Goal: Information Seeking & Learning: Learn about a topic

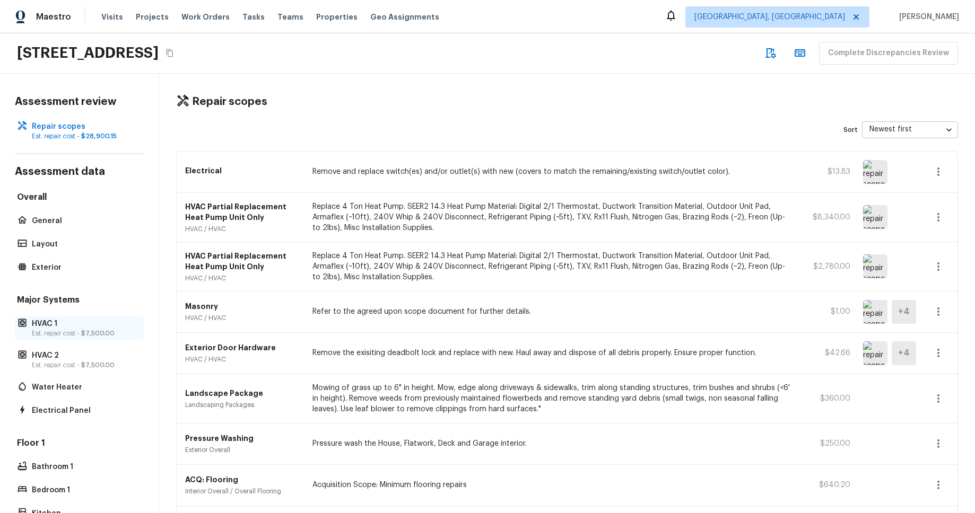
click at [103, 334] on span "$7,500.00" at bounding box center [97, 333] width 33 height 6
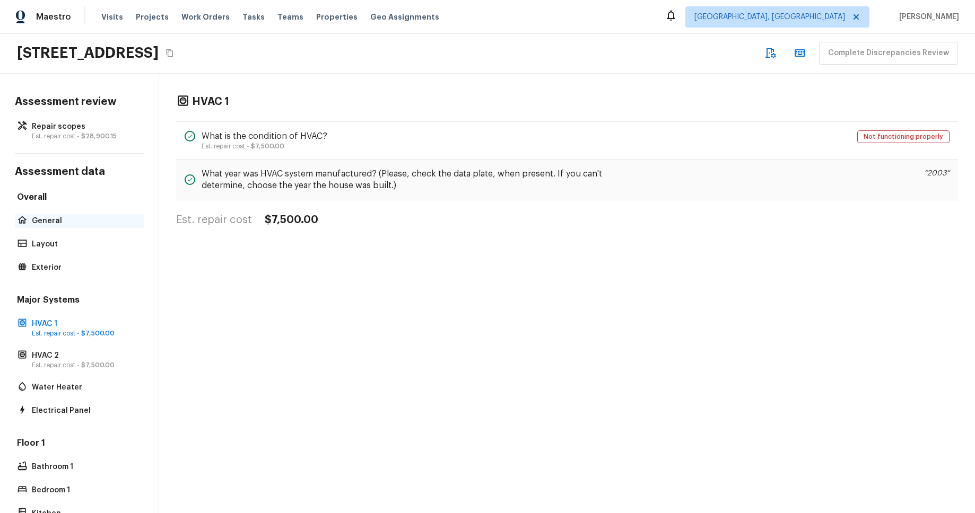
click at [86, 218] on p "General" at bounding box center [85, 221] width 106 height 11
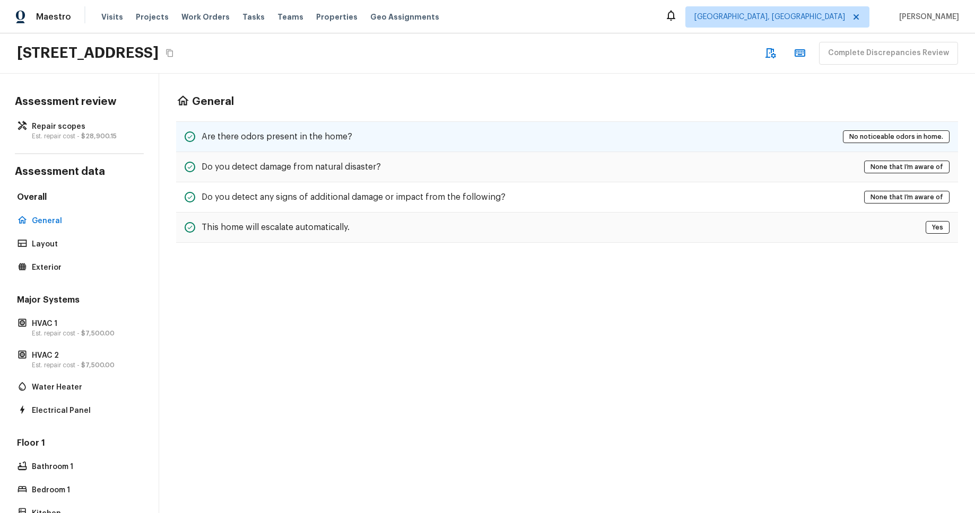
click at [398, 147] on div "Are there odors present in the home? No noticeable odors in home." at bounding box center [567, 136] width 782 height 31
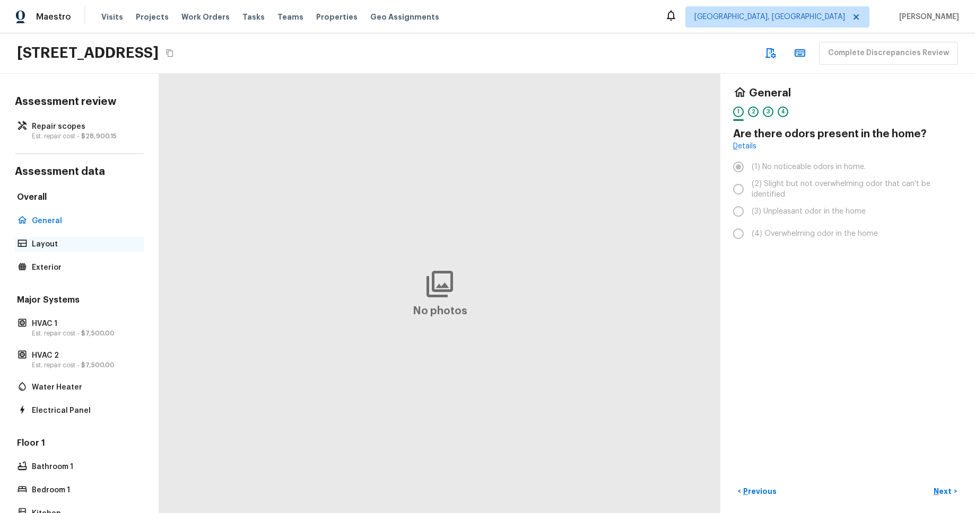
click at [113, 241] on p "Layout" at bounding box center [85, 244] width 106 height 11
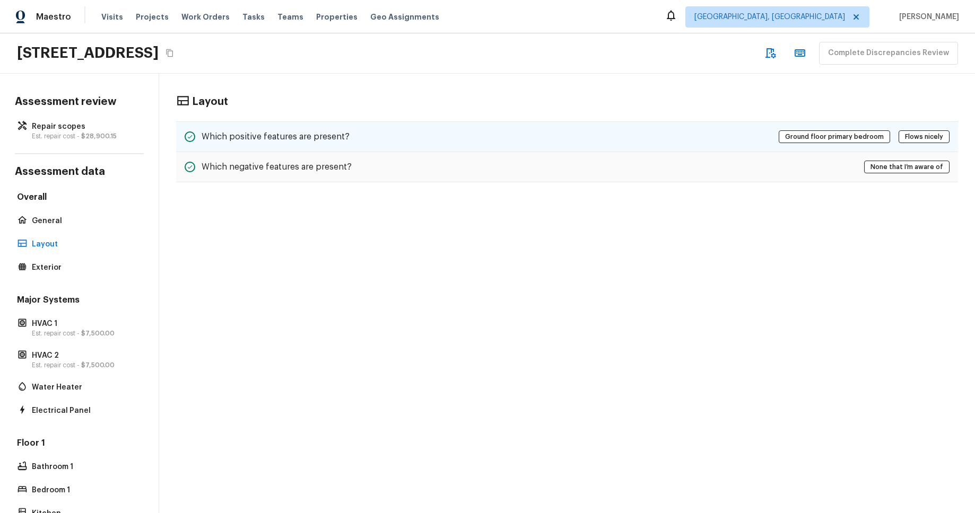
click at [305, 145] on div "Which positive features are present? Ground floor primary bedroom Flows nicely" at bounding box center [567, 136] width 782 height 31
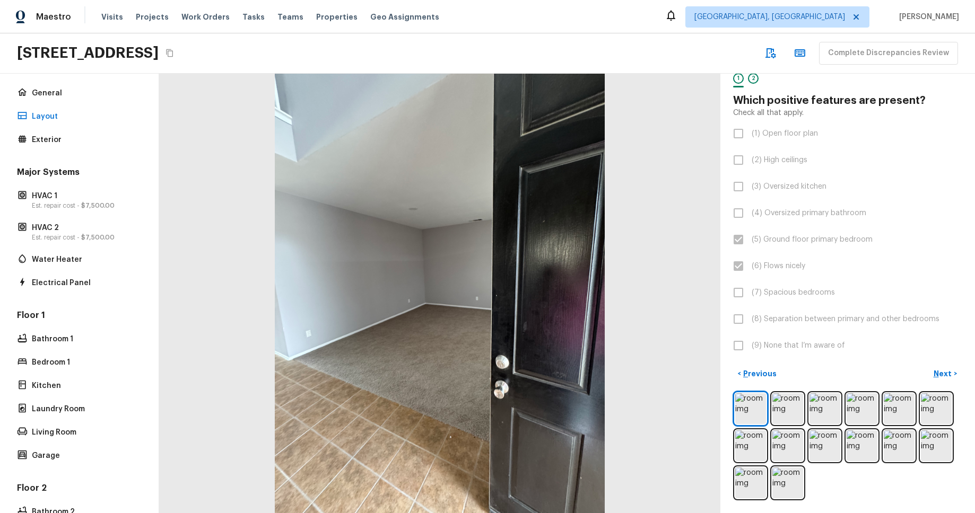
scroll to position [181, 0]
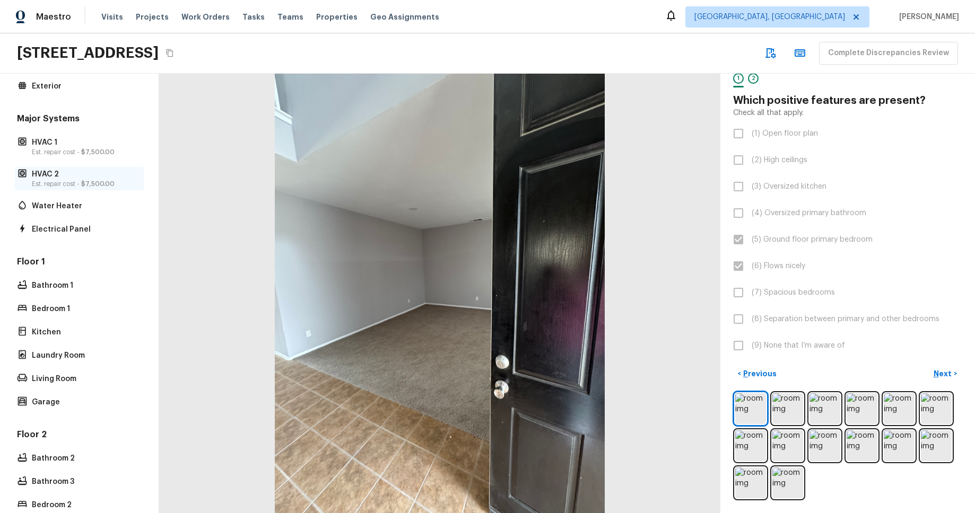
click at [83, 181] on span "$7,500.00" at bounding box center [97, 184] width 33 height 6
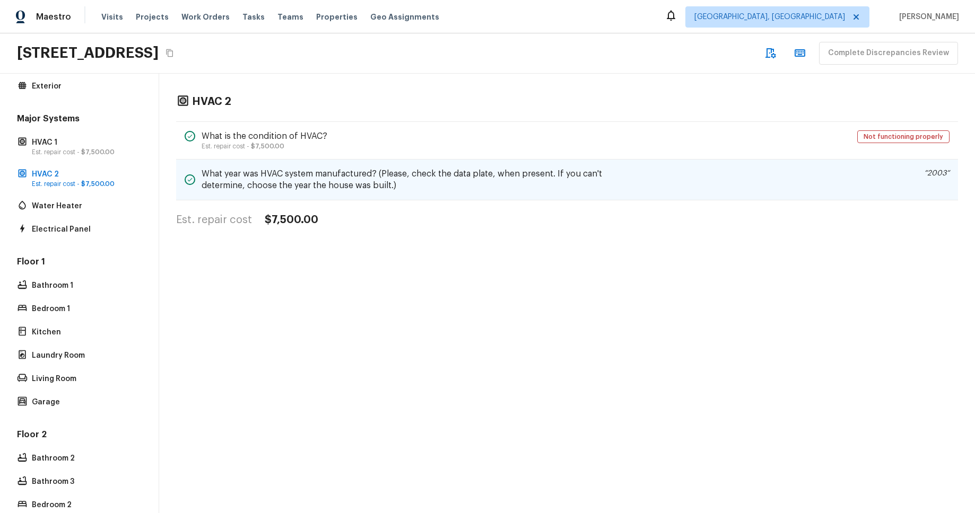
click at [543, 189] on h5 "What year was HVAC system manufactured? (Please, check the data plate, when pre…" at bounding box center [423, 179] width 442 height 23
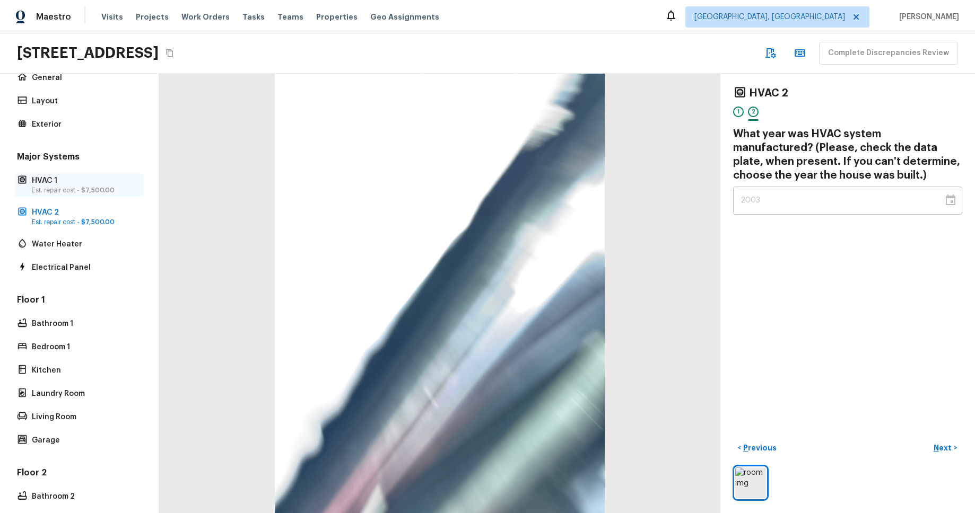
scroll to position [0, 0]
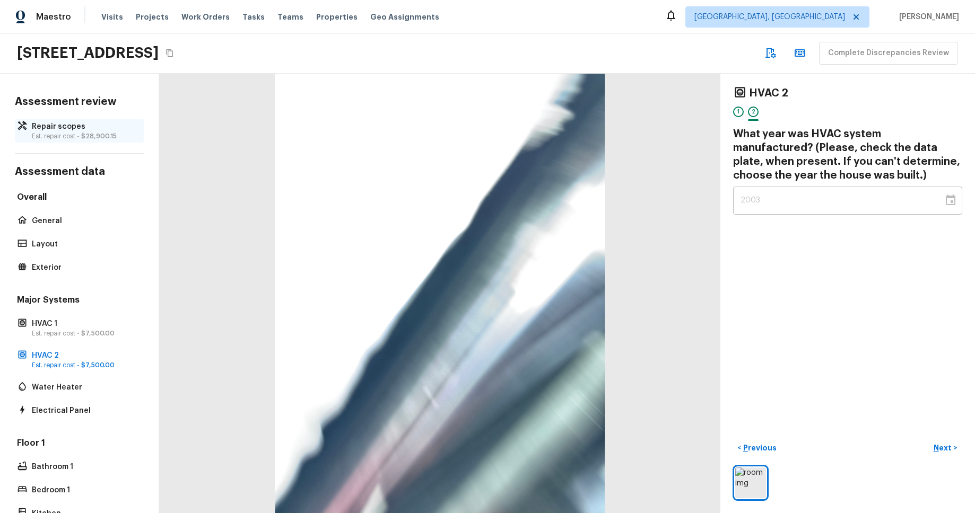
click at [67, 142] on div "Repair scopes Est. repair cost - $28,900.15" at bounding box center [79, 130] width 129 height 23
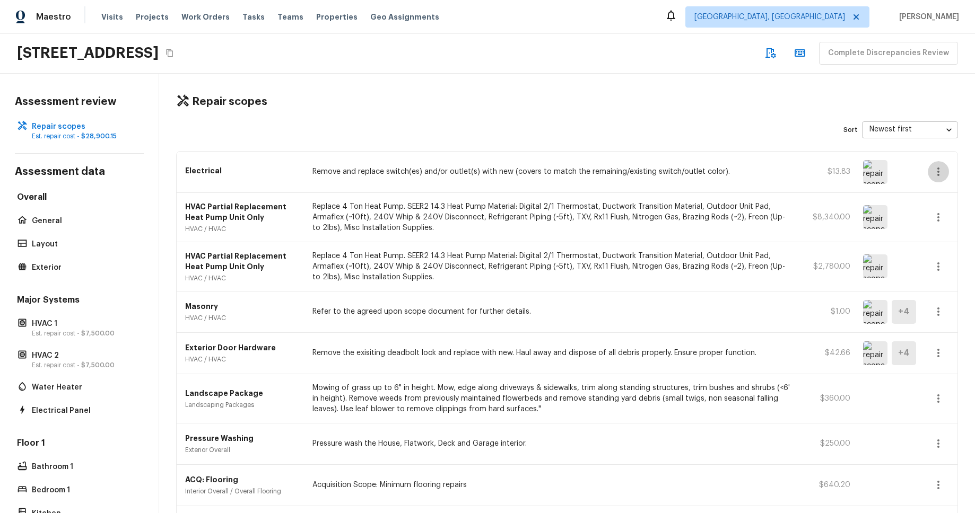
click at [931, 178] on button "button" at bounding box center [937, 171] width 21 height 21
click at [733, 127] on div at bounding box center [487, 256] width 975 height 513
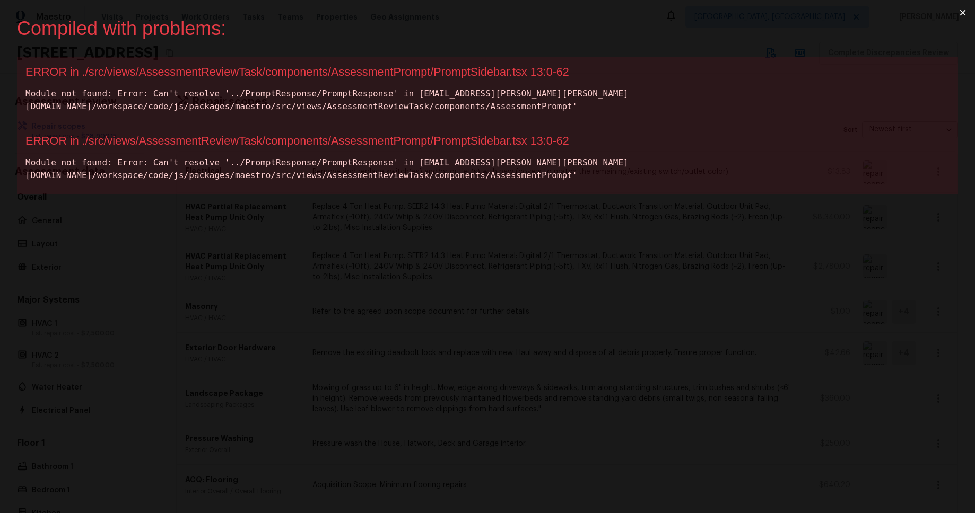
click at [479, 143] on div "ERROR in ./src/views/AssessmentReviewTask/components/AssessmentPrompt/PromptSid…" at bounding box center [487, 141] width 924 height 14
copy div "PromptSidebar"
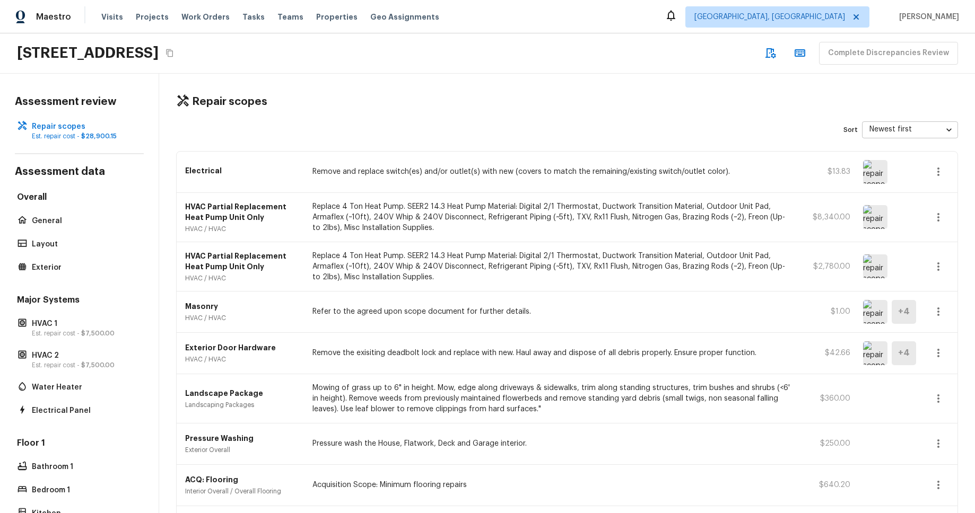
click at [626, 91] on div "Repair scopes Sort Newest first newestFirst ​ Electrical Remove and replace swi…" at bounding box center [567, 294] width 816 height 440
click at [45, 214] on div "General" at bounding box center [79, 221] width 129 height 15
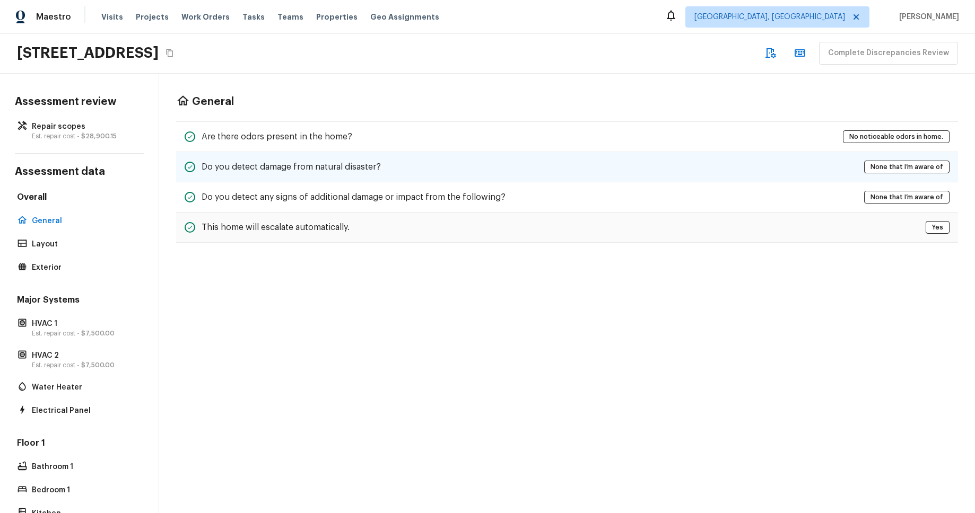
click at [291, 179] on div "Do you detect damage from natural disaster? None that I’m aware of" at bounding box center [567, 167] width 782 height 30
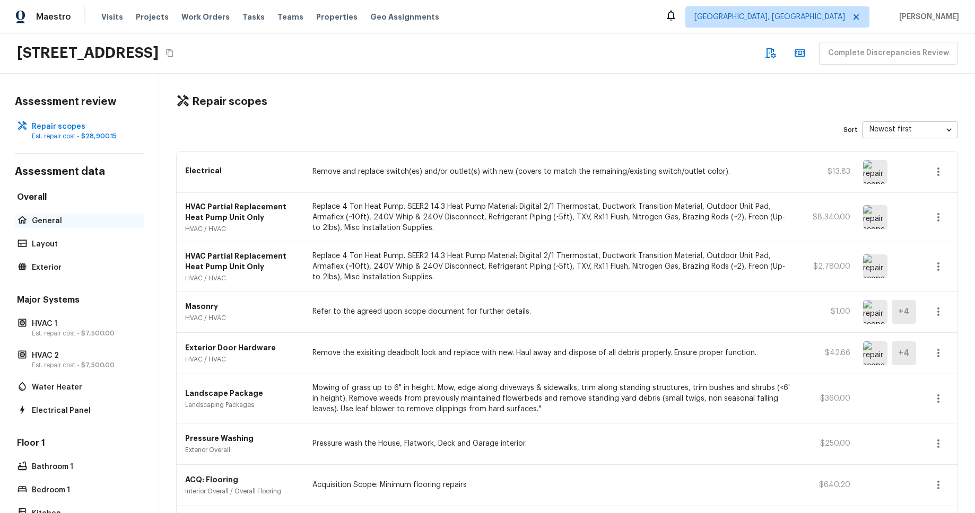
click at [46, 220] on p "General" at bounding box center [85, 221] width 106 height 11
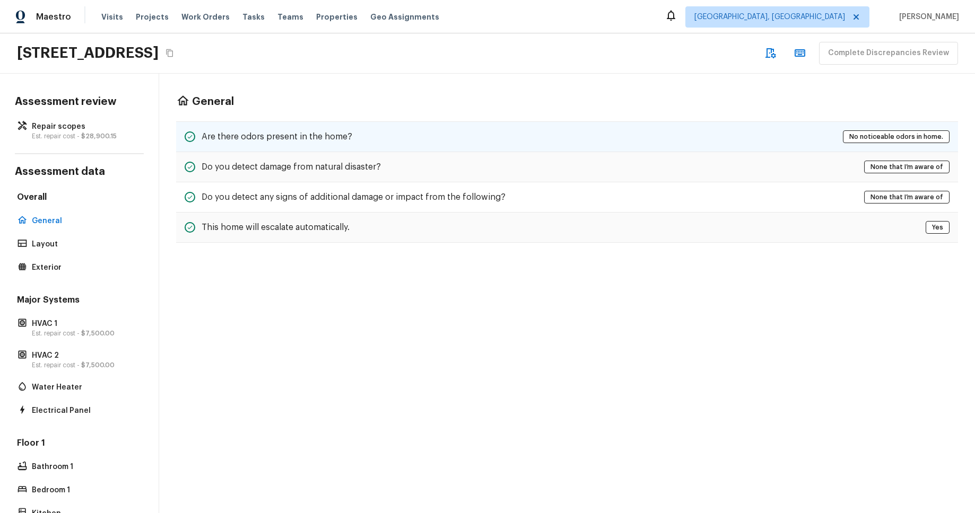
click at [519, 143] on div "Are there odors present in the home? No noticeable odors in home." at bounding box center [567, 136] width 782 height 31
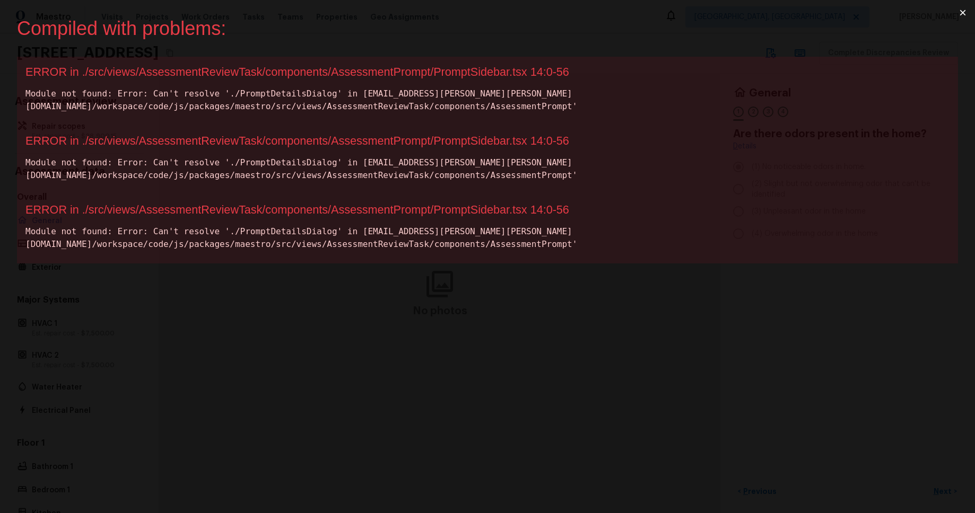
click at [486, 75] on div "ERROR in ./src/views/AssessmentReviewTask/components/AssessmentPrompt/PromptSid…" at bounding box center [487, 72] width 924 height 14
click at [485, 75] on div "ERROR in ./src/views/AssessmentReviewTask/components/AssessmentPrompt/PromptSid…" at bounding box center [487, 72] width 924 height 14
copy div "PromptSidebar"
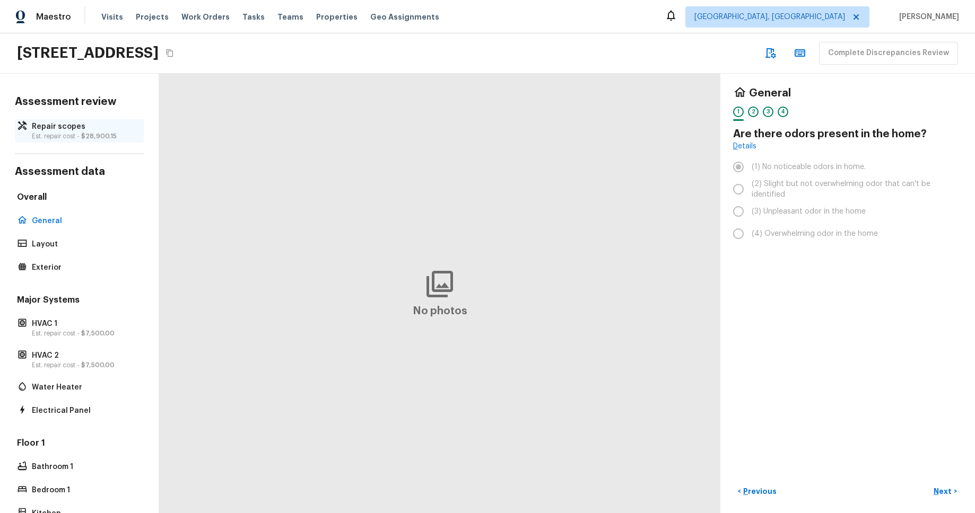
click at [65, 137] on p "Est. repair cost - $28,900.15" at bounding box center [85, 136] width 106 height 8
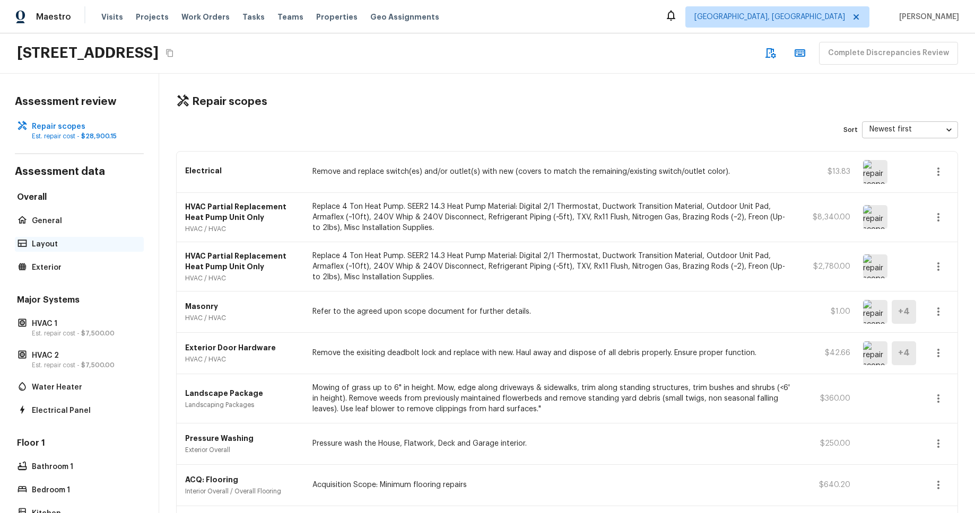
click at [32, 241] on p "Layout" at bounding box center [85, 244] width 106 height 11
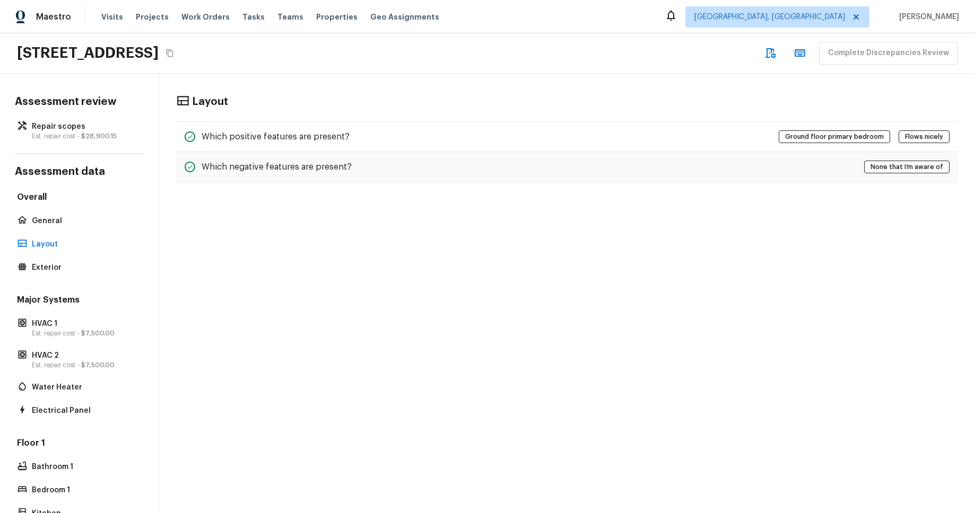
click at [41, 252] on div "Overall General Layout Exterior" at bounding box center [79, 233] width 129 height 84
click at [67, 265] on p "Exterior" at bounding box center [85, 267] width 106 height 11
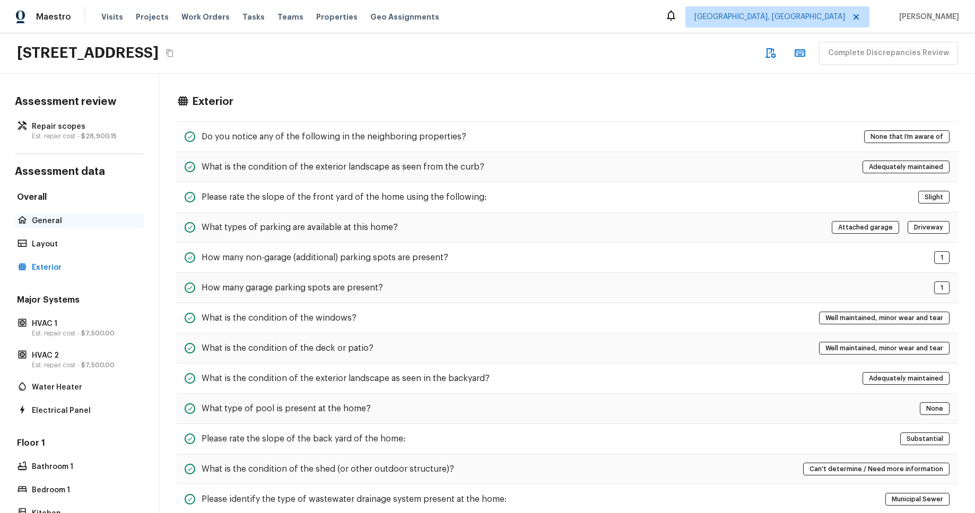
click at [86, 227] on div "General" at bounding box center [79, 221] width 129 height 15
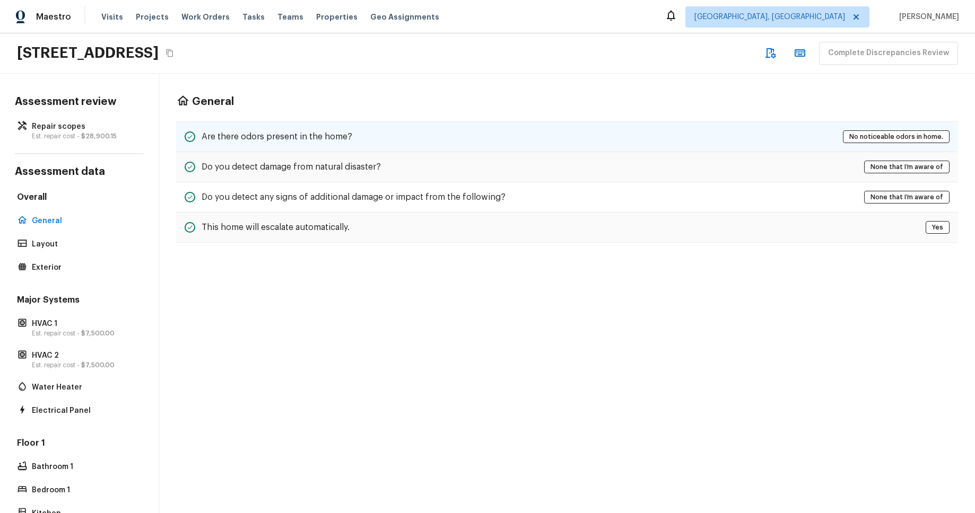
click at [288, 146] on div "Are there odors present in the home? No noticeable odors in home." at bounding box center [567, 136] width 782 height 31
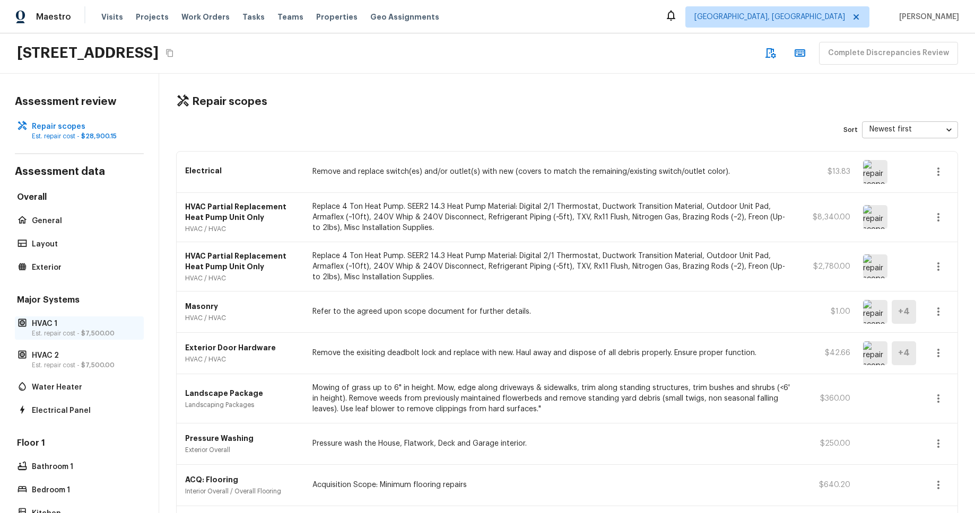
click at [53, 326] on p "HVAC 1" at bounding box center [85, 324] width 106 height 11
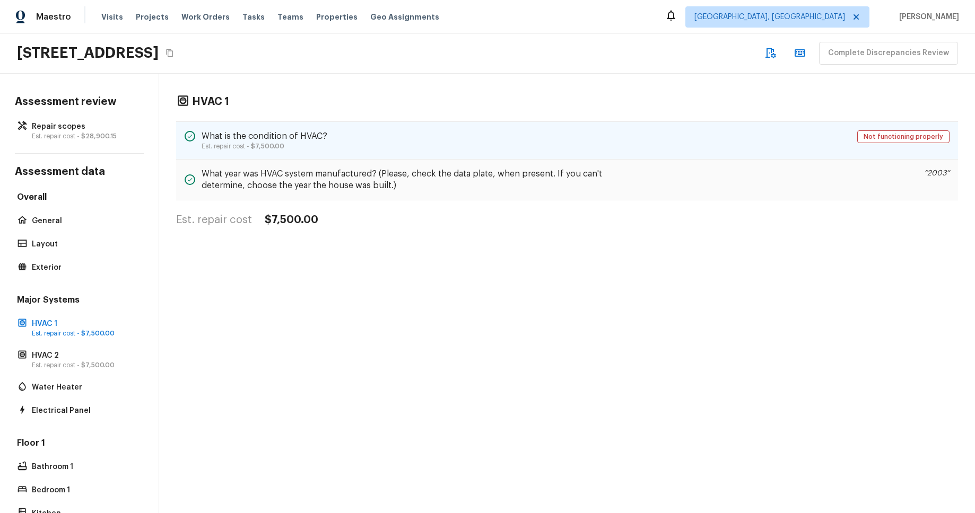
click at [790, 142] on div "What is the condition of HVAC? Est. repair cost - $7,500.00 Not functioning pro…" at bounding box center [567, 140] width 782 height 38
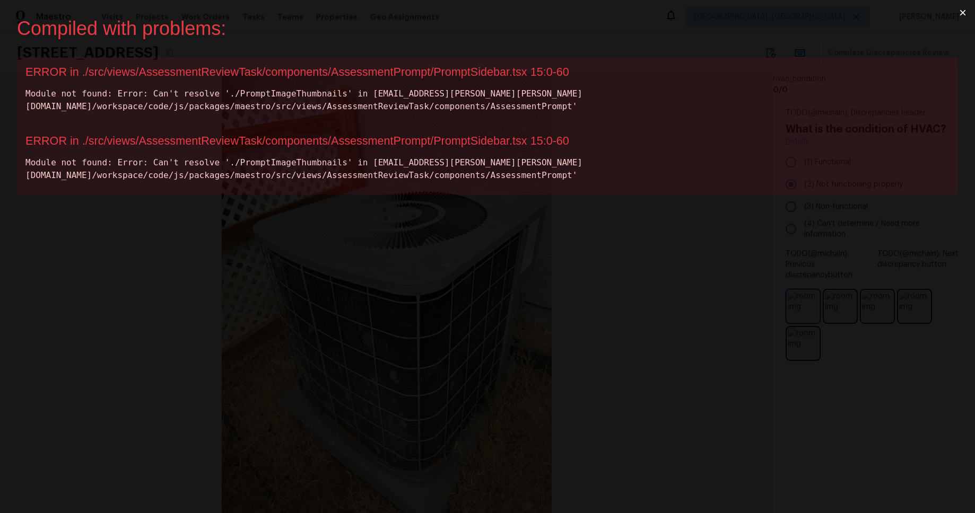
click at [484, 78] on div "ERROR in ./src/views/AssessmentReviewTask/components/AssessmentPrompt/PromptSid…" at bounding box center [487, 72] width 924 height 14
copy div "PromptSidebar"
